Goal: Check status: Check status

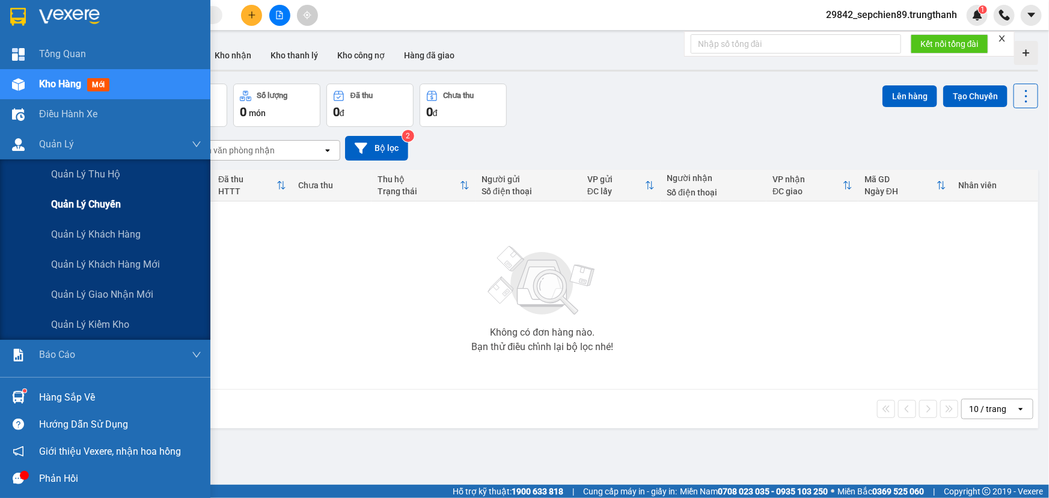
click at [84, 207] on span "Quản lý chuyến" at bounding box center [86, 204] width 70 height 15
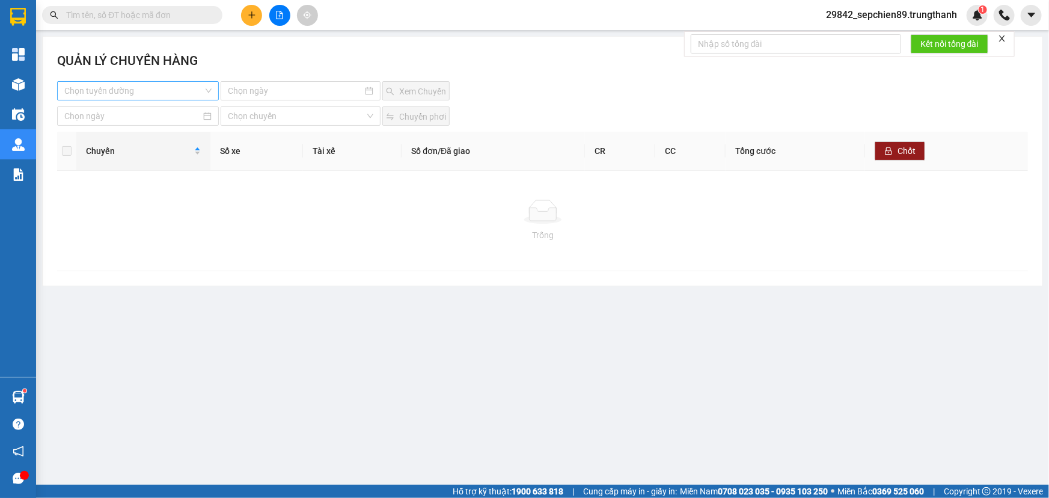
click at [178, 98] on input "search" at bounding box center [133, 91] width 139 height 18
drag, startPoint x: 159, startPoint y: 118, endPoint x: 156, endPoint y: 137, distance: 19.4
click at [156, 137] on div "Hà Nội - Vân Đồn Vân Đồn - [GEOGRAPHIC_DATA]" at bounding box center [138, 124] width 162 height 38
click at [156, 137] on div "Vân Đồn - [GEOGRAPHIC_DATA]" at bounding box center [137, 133] width 147 height 13
click at [290, 88] on input at bounding box center [295, 90] width 135 height 13
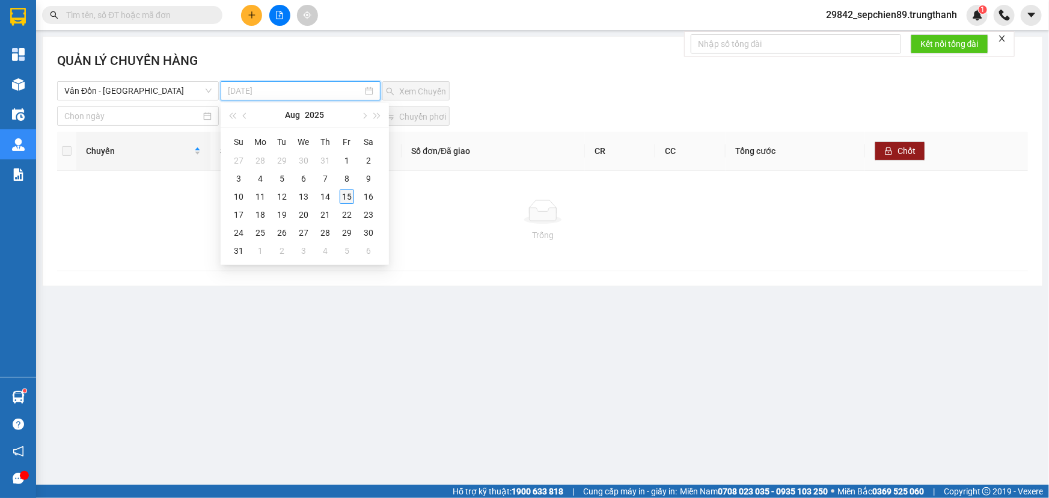
type input "[DATE]"
click at [342, 195] on div "15" at bounding box center [347, 196] width 14 height 14
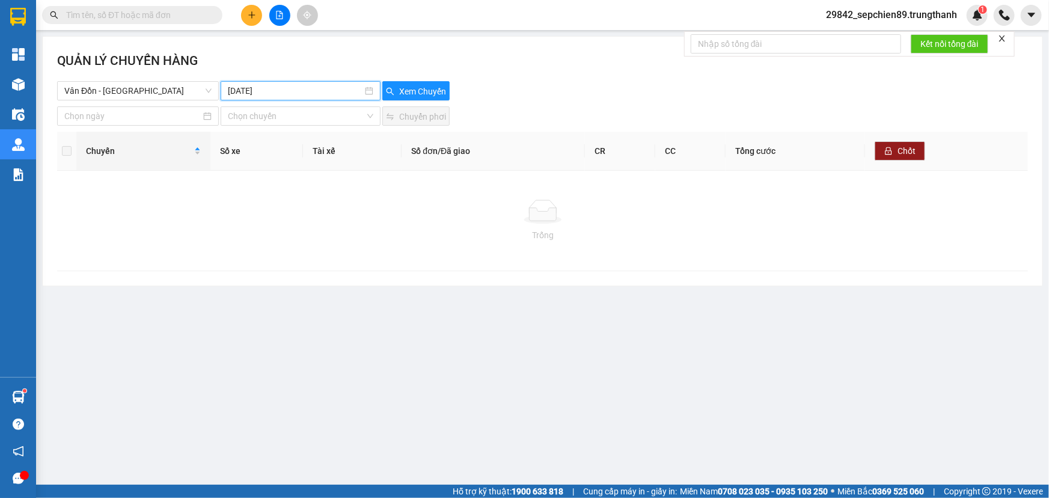
click at [420, 73] on div "QUẢN LÝ CHUYẾN HÀNG" at bounding box center [542, 66] width 971 height 30
click at [420, 88] on span "Xem Chuyến" at bounding box center [422, 91] width 47 height 13
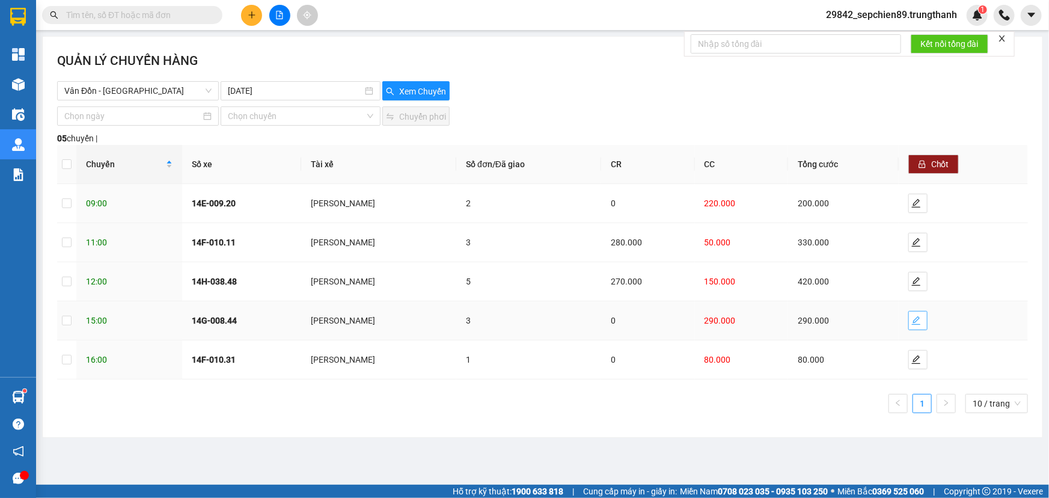
click at [913, 322] on icon "edit" at bounding box center [916, 320] width 10 height 10
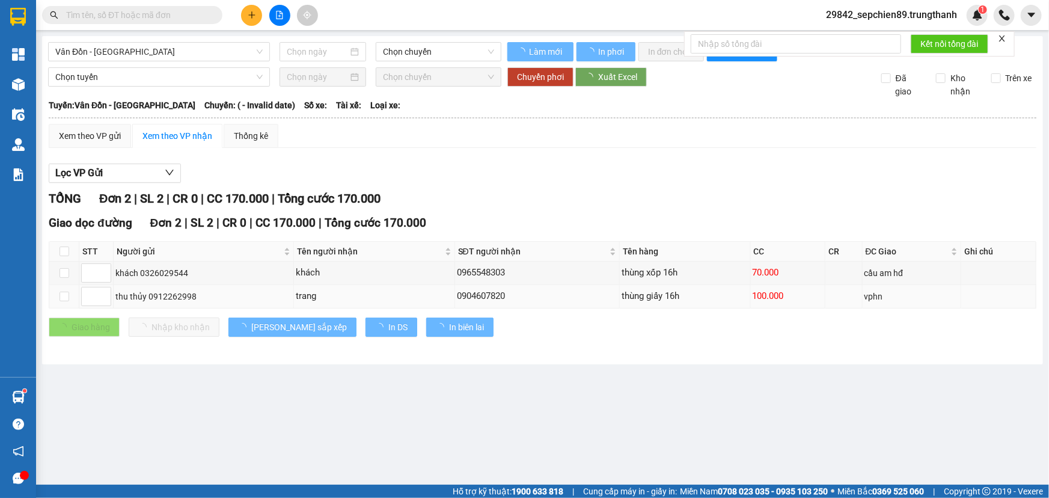
type input "[DATE]"
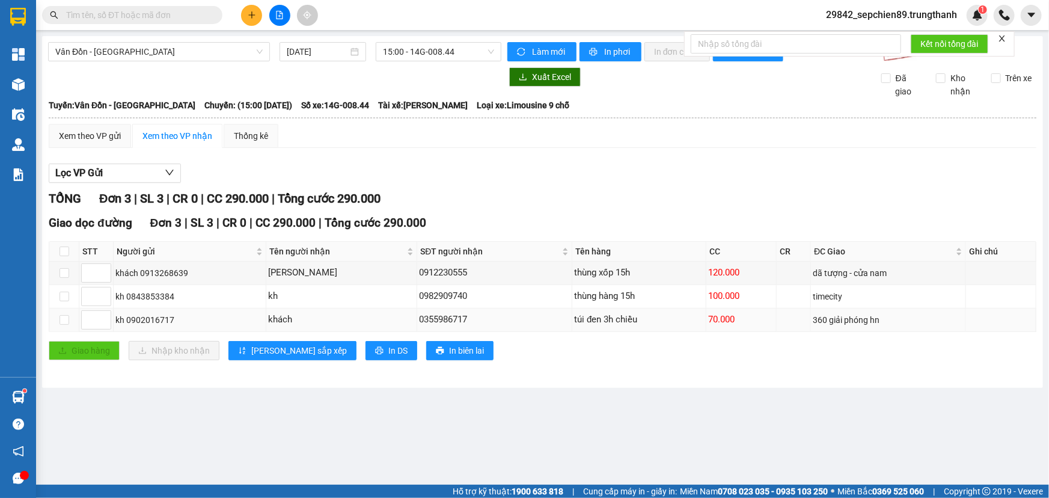
click at [763, 323] on div "70.000" at bounding box center [741, 319] width 66 height 14
drag, startPoint x: 779, startPoint y: 320, endPoint x: 612, endPoint y: 320, distance: 166.5
click at [614, 320] on tr "kh 0902016717 khách 0355986717 túi đen 3h chiều 70.000 360 giải phóng hn" at bounding box center [542, 319] width 987 height 23
click at [612, 320] on div "túi đen 3h chiều" at bounding box center [639, 319] width 130 height 14
drag, startPoint x: 492, startPoint y: 320, endPoint x: 395, endPoint y: 322, distance: 97.4
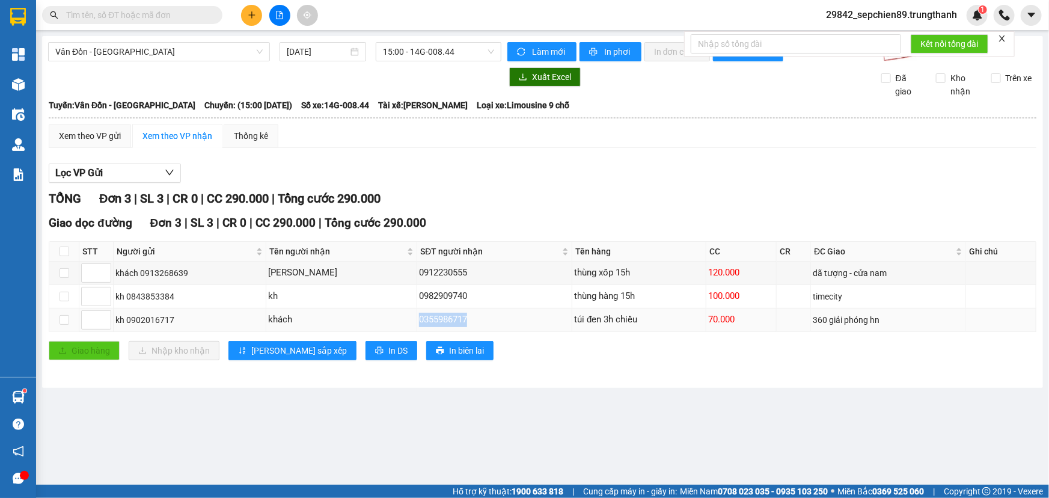
click at [395, 322] on tr "kh 0902016717 khách 0355986717 túi đen 3h chiều 70.000 360 giải phóng hn" at bounding box center [542, 319] width 987 height 23
copy tr "khách 0355986717"
